Goal: Task Accomplishment & Management: Use online tool/utility

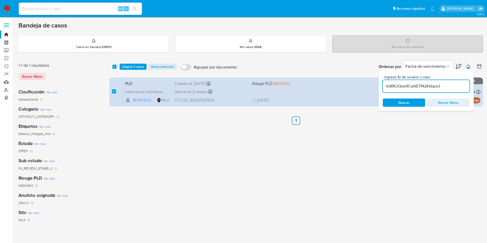
click at [447, 87] on input "0dRRJQoo9CwItE7142Kkbpo3" at bounding box center [426, 86] width 87 height 7
type input "KbpqvdwdCLgqA3bHcmZUALKl"
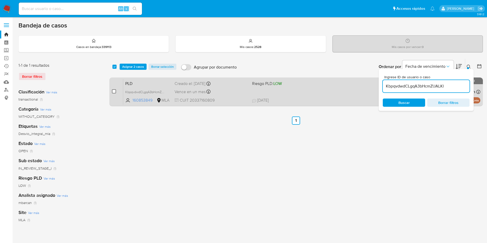
click at [113, 91] on input "checkbox" at bounding box center [114, 91] width 4 height 4
checkbox input "true"
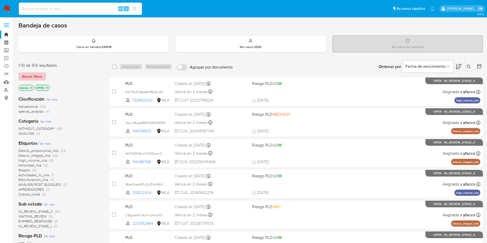
click at [26, 78] on span "Borrar filtros" at bounding box center [32, 76] width 20 height 7
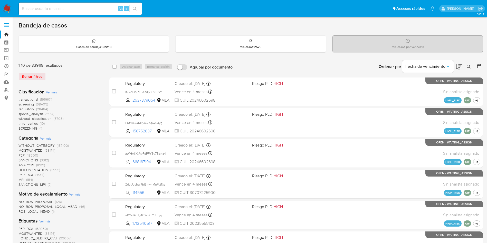
click at [468, 67] on icon at bounding box center [469, 67] width 4 height 4
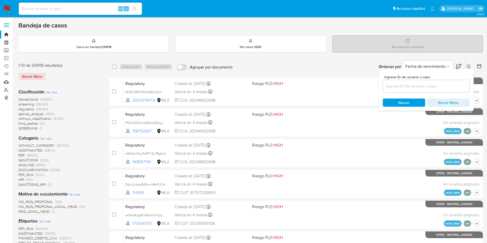
click at [425, 86] on input at bounding box center [426, 86] width 87 height 7
type input "KbpqvdwdCLgqA3bHcmZUALKl"
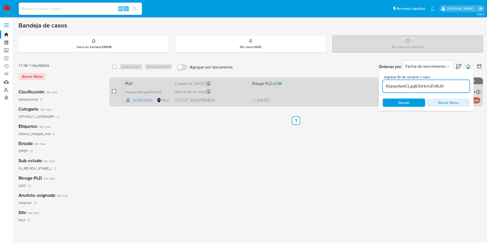
click at [115, 91] on input "checkbox" at bounding box center [114, 91] width 4 height 4
checkbox input "true"
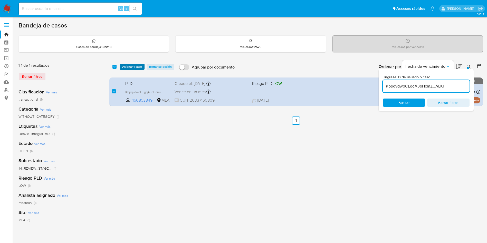
click at [135, 66] on span "Asignar 1 caso" at bounding box center [132, 66] width 20 height 5
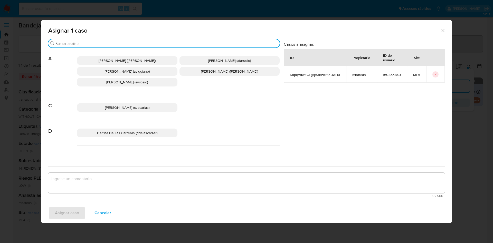
click at [107, 43] on input "Buscar" at bounding box center [166, 43] width 222 height 5
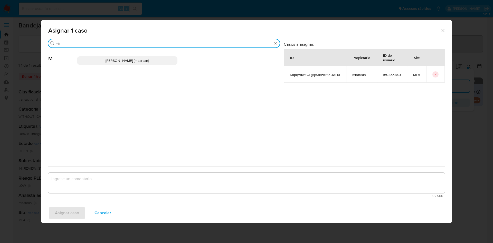
type input "mb"
click at [112, 65] on p "Magali Iael Barcan (mbarcan)" at bounding box center [127, 60] width 100 height 9
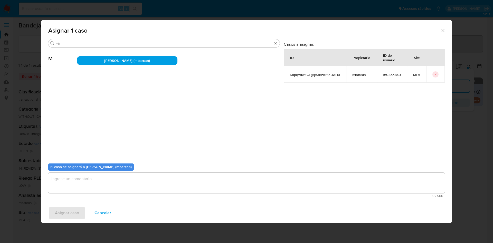
click at [82, 184] on textarea "assign-modal" at bounding box center [246, 183] width 397 height 21
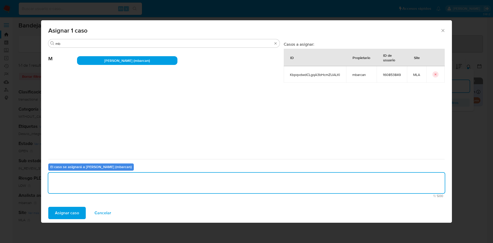
click at [71, 211] on span "Asignar caso" at bounding box center [67, 213] width 24 height 11
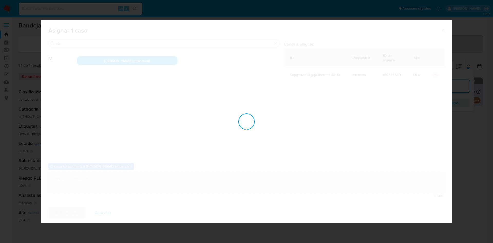
checkbox input "false"
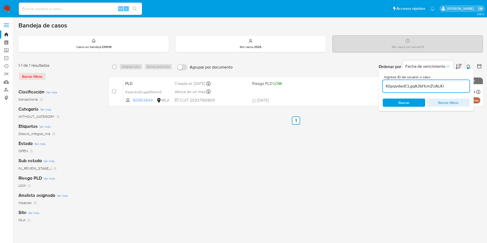
click at [265, 177] on div "select-all-cases-checkbox Asignar caso Borrar selección Agrupar por documento O…" at bounding box center [296, 172] width 374 height 226
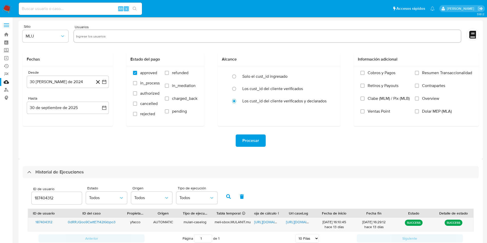
select select "10"
